Goal: Task Accomplishment & Management: Manage account settings

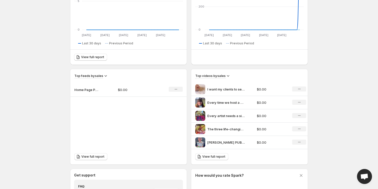
scroll to position [108, 0]
click at [217, 144] on p "[PERSON_NAME] PUBLISHED A BOOK School is Where we Grow is [PERSON_NAME] first i…" at bounding box center [226, 142] width 38 height 5
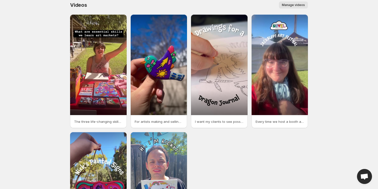
scroll to position [8, 0]
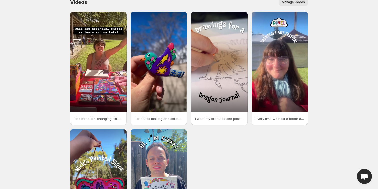
click at [288, 3] on span "Manage videos" at bounding box center [293, 2] width 23 height 4
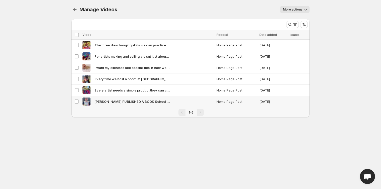
click at [107, 98] on div "[PERSON_NAME] PUBLISHED A BOOK School is Where we Grow is [PERSON_NAME] first i…" at bounding box center [147, 101] width 131 height 8
click at [301, 10] on span "More actions" at bounding box center [293, 10] width 20 height 4
drag, startPoint x: 301, startPoint y: 10, endPoint x: 135, endPoint y: 139, distance: 210.1
click at [135, 139] on body "Home Feeds Videos Subscription Settings Manage Videos. This page is ready Manag…" at bounding box center [190, 94] width 381 height 189
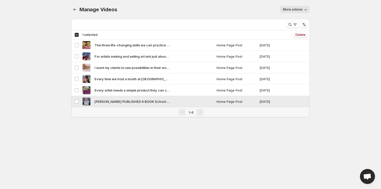
click at [143, 100] on span "[PERSON_NAME] PUBLISHED A BOOK School is Where we Grow is [PERSON_NAME] first i…" at bounding box center [131, 101] width 75 height 5
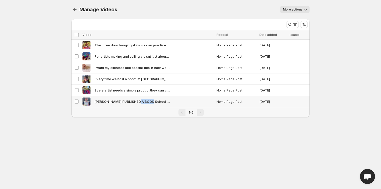
click at [143, 100] on span "[PERSON_NAME] PUBLISHED A BOOK School is Where we Grow is [PERSON_NAME] first i…" at bounding box center [131, 101] width 75 height 5
click at [296, 9] on span "More actions" at bounding box center [293, 10] width 20 height 4
click at [75, 9] on icon "Manage Videos" at bounding box center [74, 9] width 5 height 5
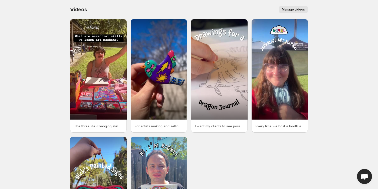
click at [270, 126] on p "Every time we host a booth at [GEOGRAPHIC_DATA] we grow We evolve our messaging…" at bounding box center [280, 125] width 49 height 5
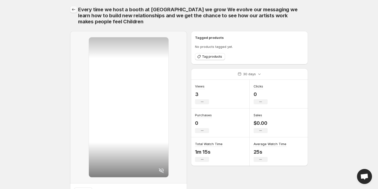
scroll to position [0, 0]
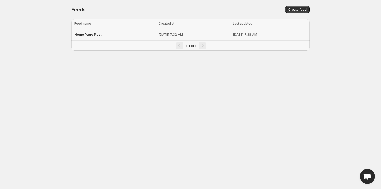
click at [118, 35] on div "Home Page Post" at bounding box center [114, 34] width 81 height 9
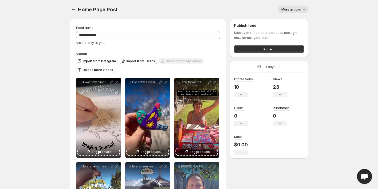
click at [293, 10] on span "More actions" at bounding box center [291, 10] width 20 height 4
click at [189, 6] on div "More actions" at bounding box center [216, 9] width 184 height 7
click at [73, 11] on icon "Settings" at bounding box center [73, 9] width 5 height 5
